Goal: Browse casually

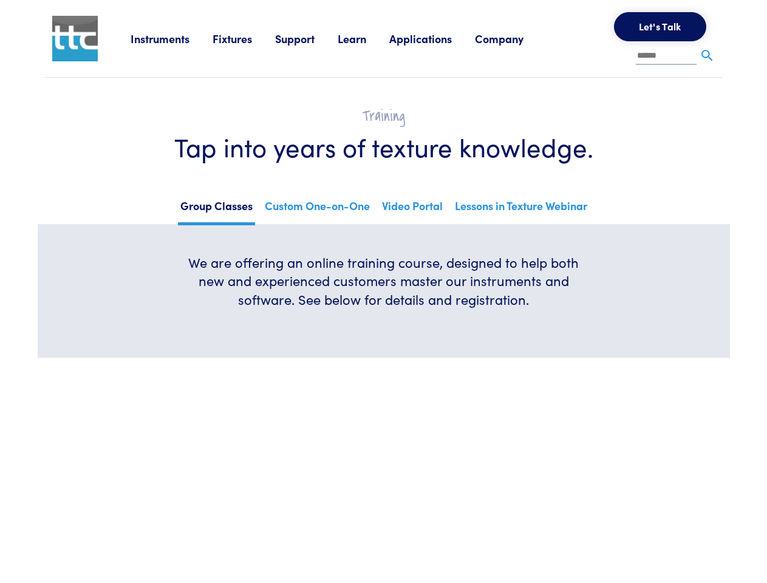
click at [383, 291] on h6 "We are offering an online training course, designed to help both new and experi…" at bounding box center [384, 281] width 408 height 56
click at [172, 38] on link "Instruments" at bounding box center [171, 38] width 82 height 15
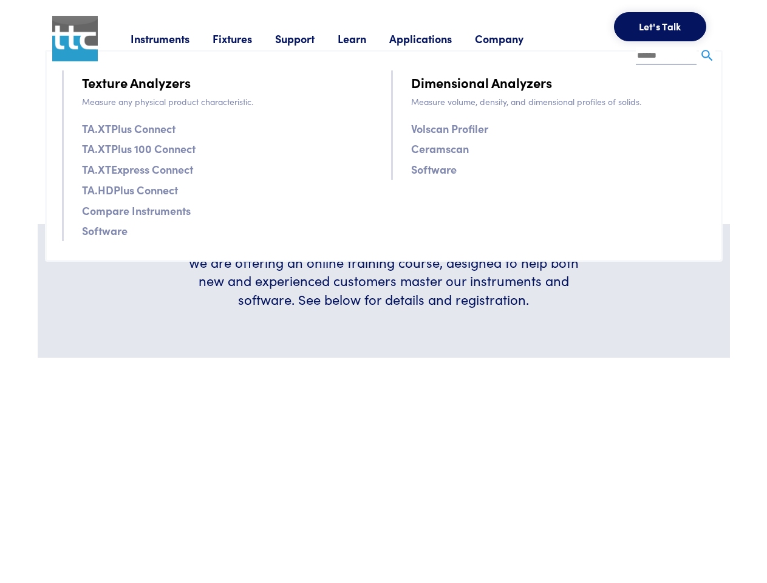
click at [245, 38] on link "Fixtures" at bounding box center [243, 38] width 63 height 15
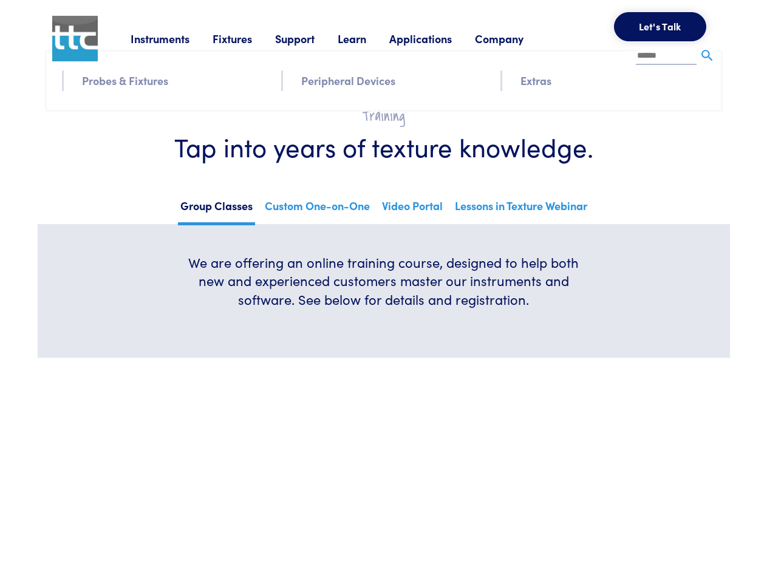
click at [308, 38] on link "Support" at bounding box center [306, 38] width 63 height 15
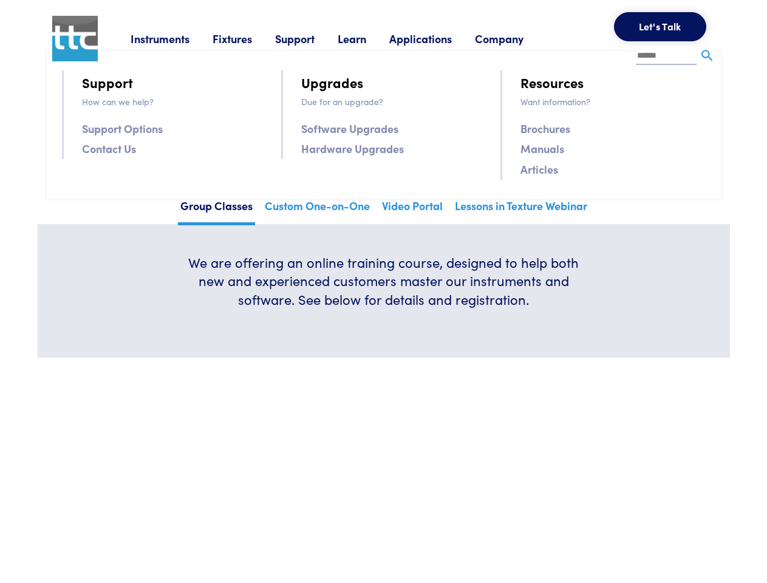
click at [367, 38] on link "Learn" at bounding box center [363, 38] width 52 height 15
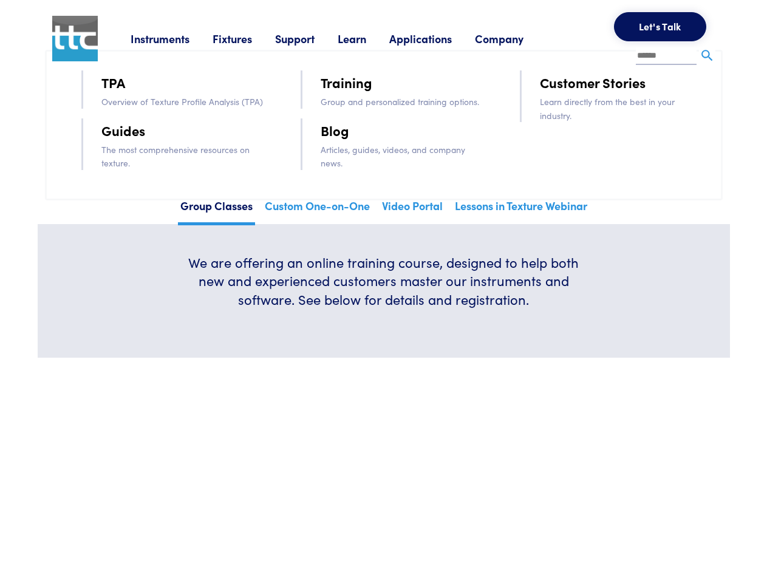
click at [436, 38] on link "Applications" at bounding box center [432, 38] width 86 height 15
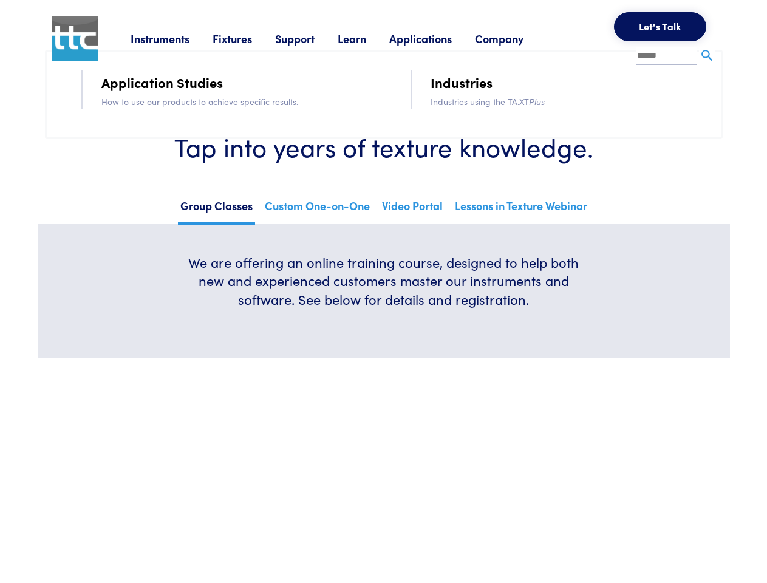
click at [515, 38] on link "Company" at bounding box center [511, 38] width 72 height 15
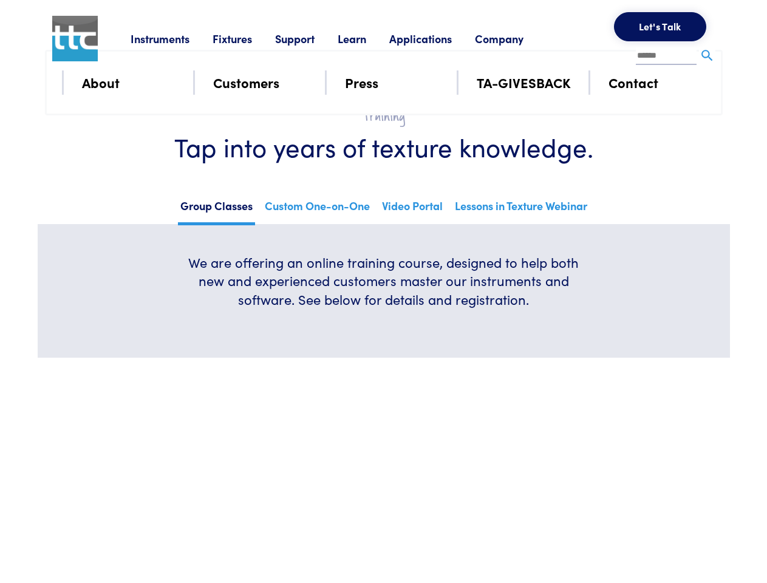
click at [660, 27] on button "Let's Talk" at bounding box center [660, 26] width 92 height 29
